Goal: Find specific page/section: Find specific page/section

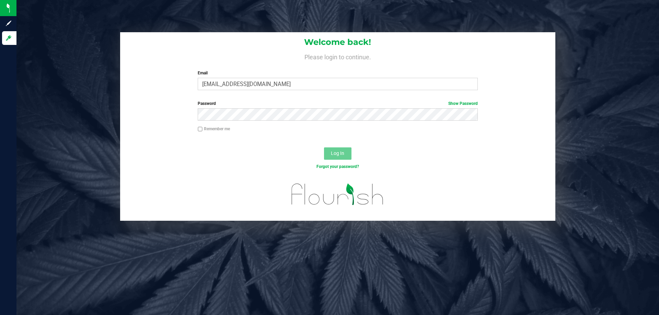
type input "[EMAIL_ADDRESS][DOMAIN_NAME]"
click at [324, 148] on button "Log In" at bounding box center [337, 154] width 27 height 12
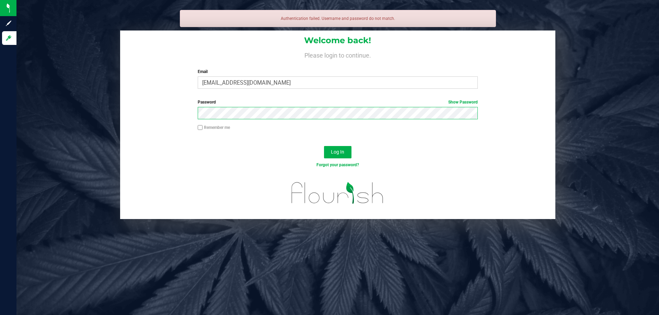
click at [324, 146] on button "Log In" at bounding box center [337, 152] width 27 height 12
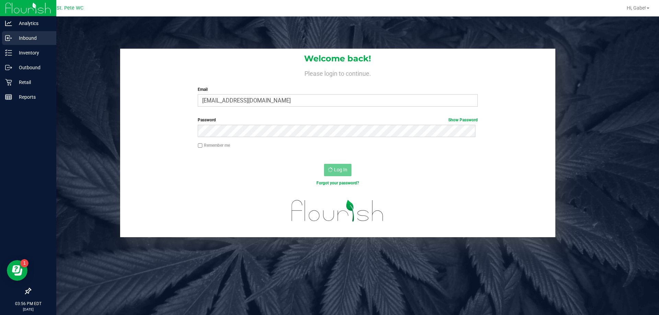
click at [10, 33] on div "Inbound" at bounding box center [29, 38] width 54 height 14
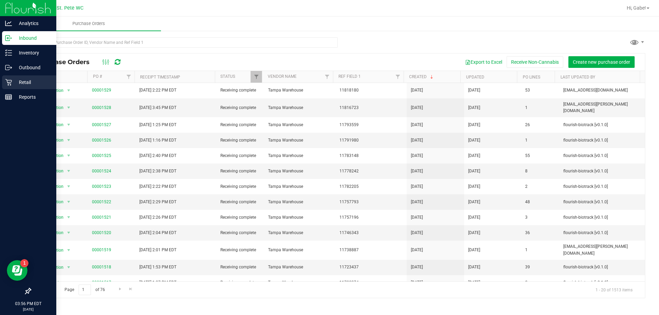
click at [10, 88] on div "Retail" at bounding box center [29, 83] width 54 height 14
